Goal: Navigation & Orientation: Find specific page/section

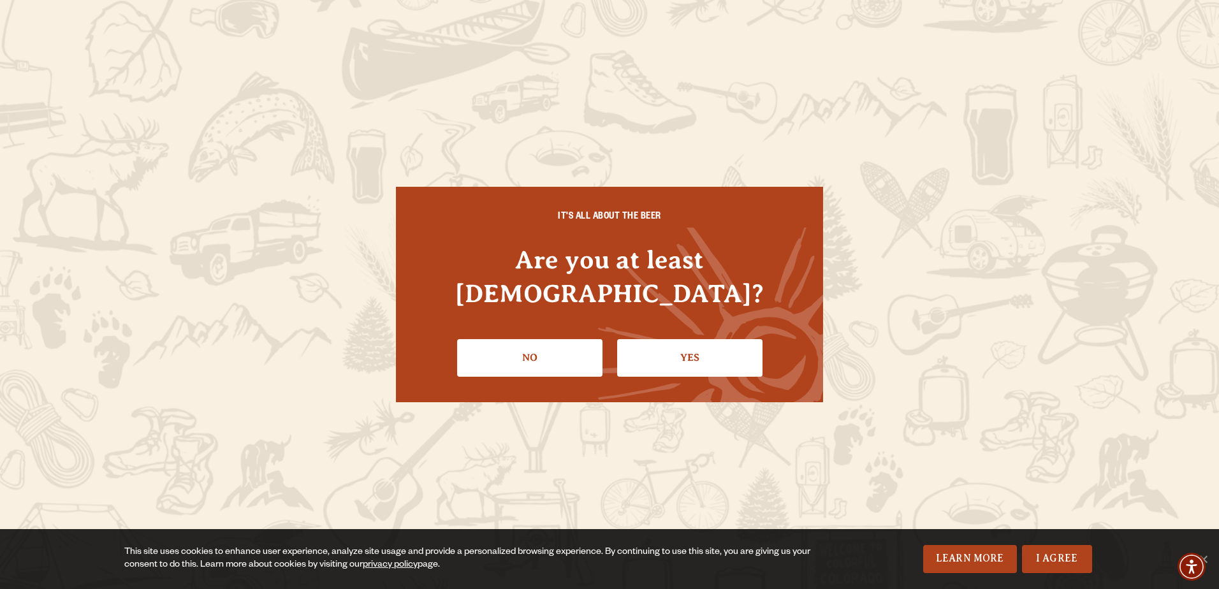
click at [725, 344] on link "Yes" at bounding box center [689, 357] width 145 height 37
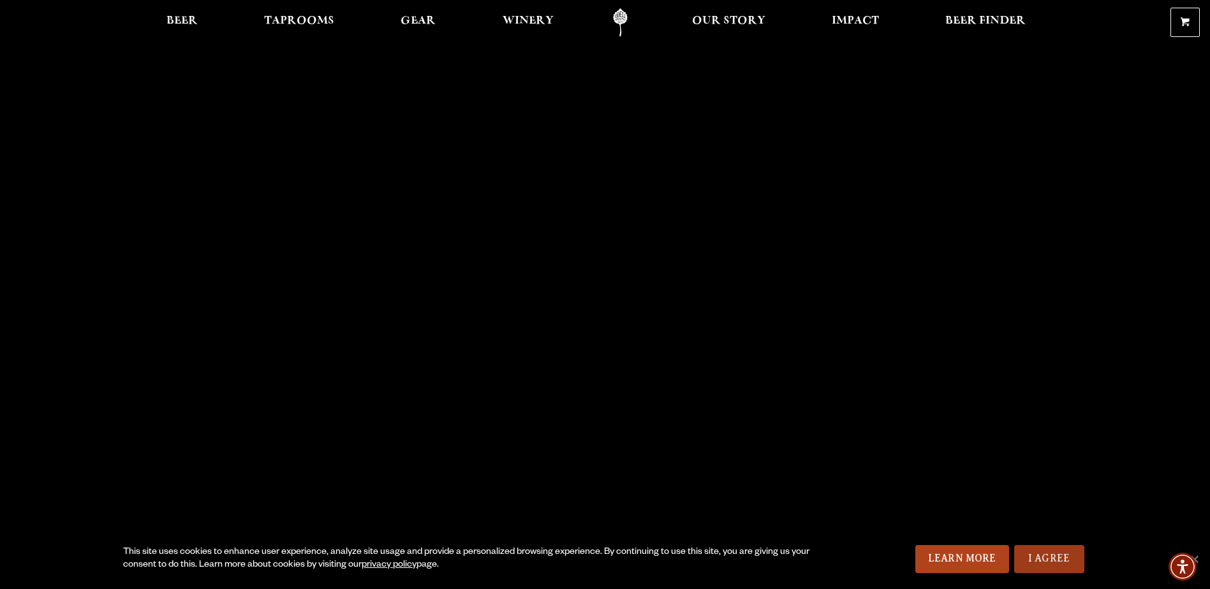
click at [1052, 554] on link "I Agree" at bounding box center [1049, 559] width 70 height 28
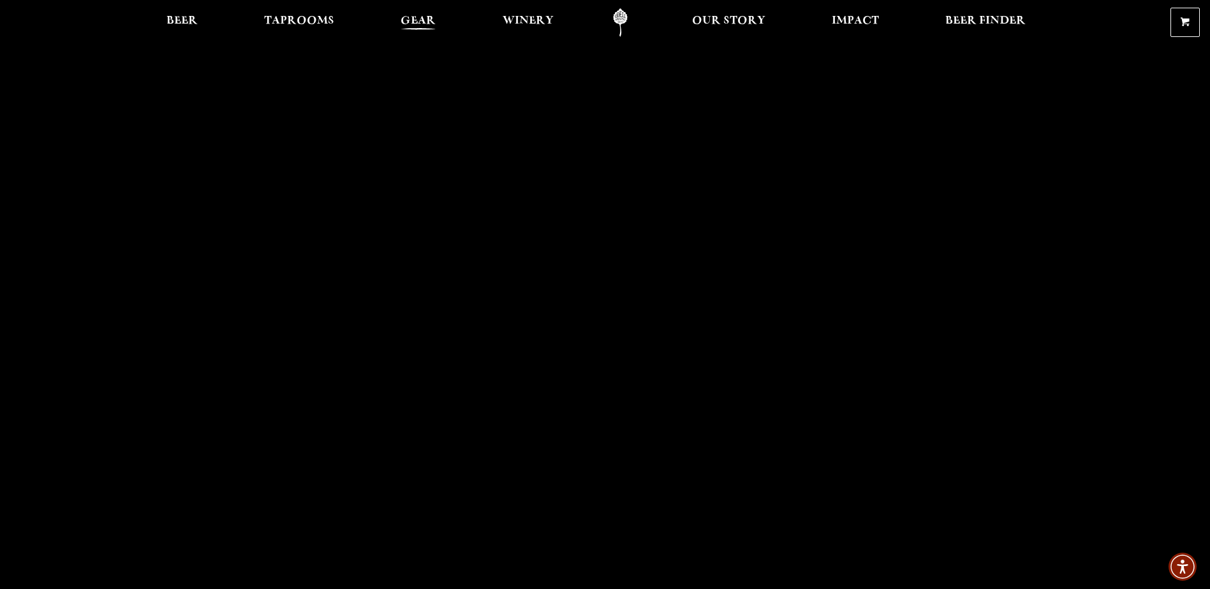
click at [419, 26] on span "Gear" at bounding box center [417, 21] width 35 height 10
click at [428, 22] on span "Gear" at bounding box center [417, 21] width 35 height 10
click at [410, 20] on span "Gear" at bounding box center [417, 21] width 35 height 10
click at [860, 17] on span "Impact" at bounding box center [855, 21] width 47 height 10
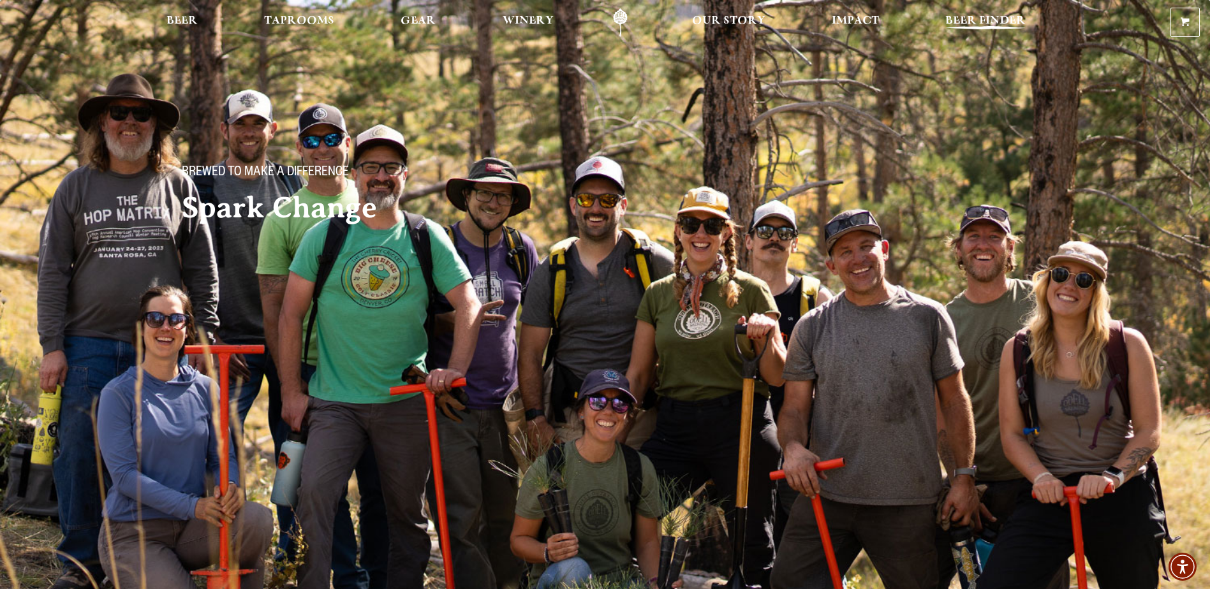
click at [990, 16] on span "Beer Finder" at bounding box center [985, 21] width 80 height 10
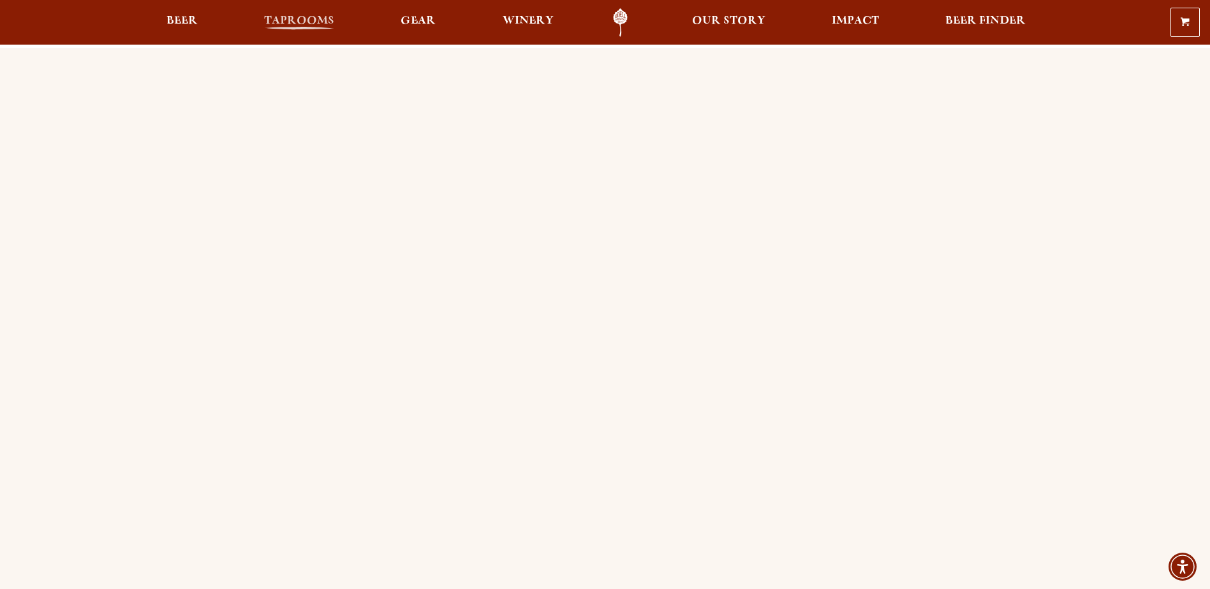
click at [286, 17] on span "Taprooms" at bounding box center [299, 21] width 70 height 10
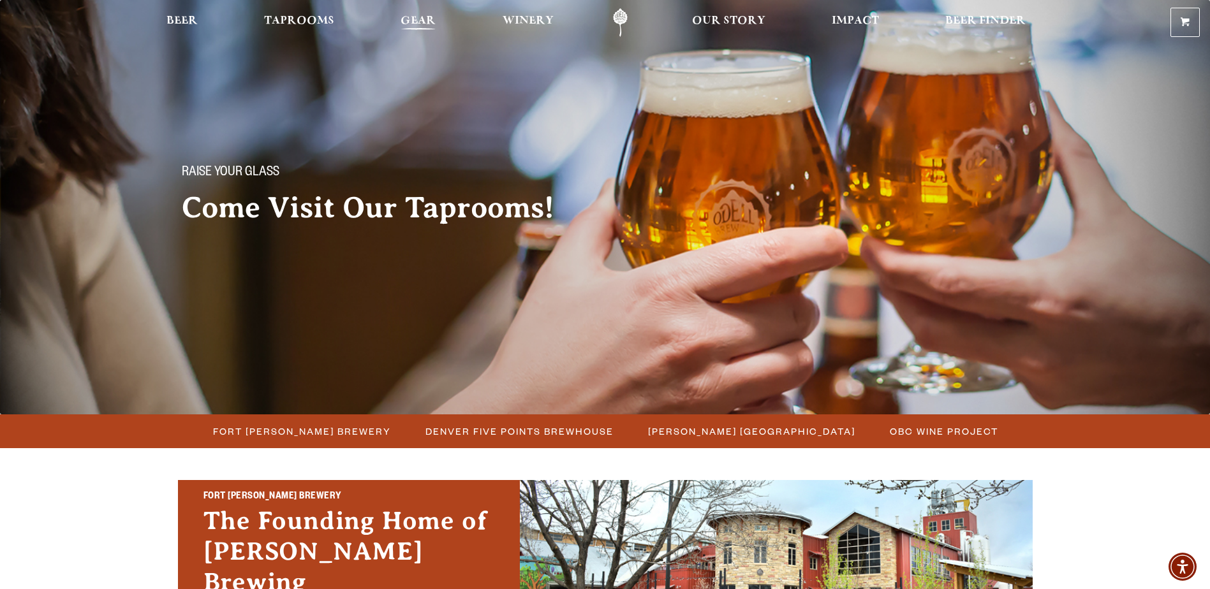
click at [418, 21] on span "Gear" at bounding box center [417, 21] width 35 height 10
